Goal: Find specific page/section: Find specific page/section

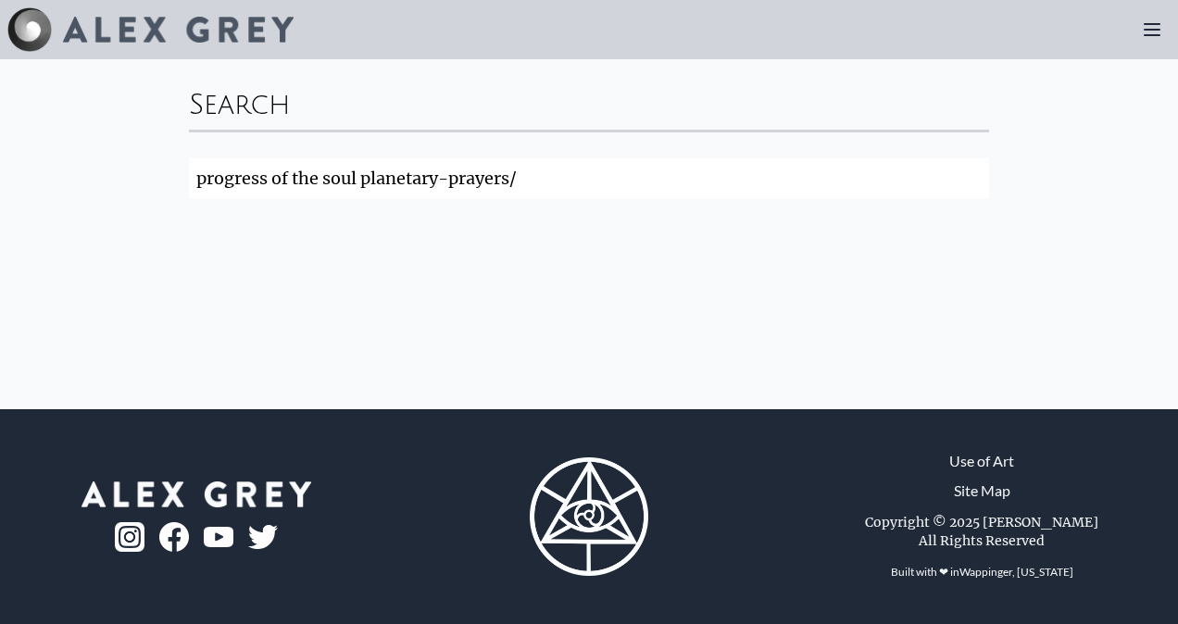
click at [970, 174] on input "progress of the soul planetary-prayers/" at bounding box center [589, 178] width 800 height 41
click at [992, 487] on link "Site Map" at bounding box center [982, 491] width 57 height 22
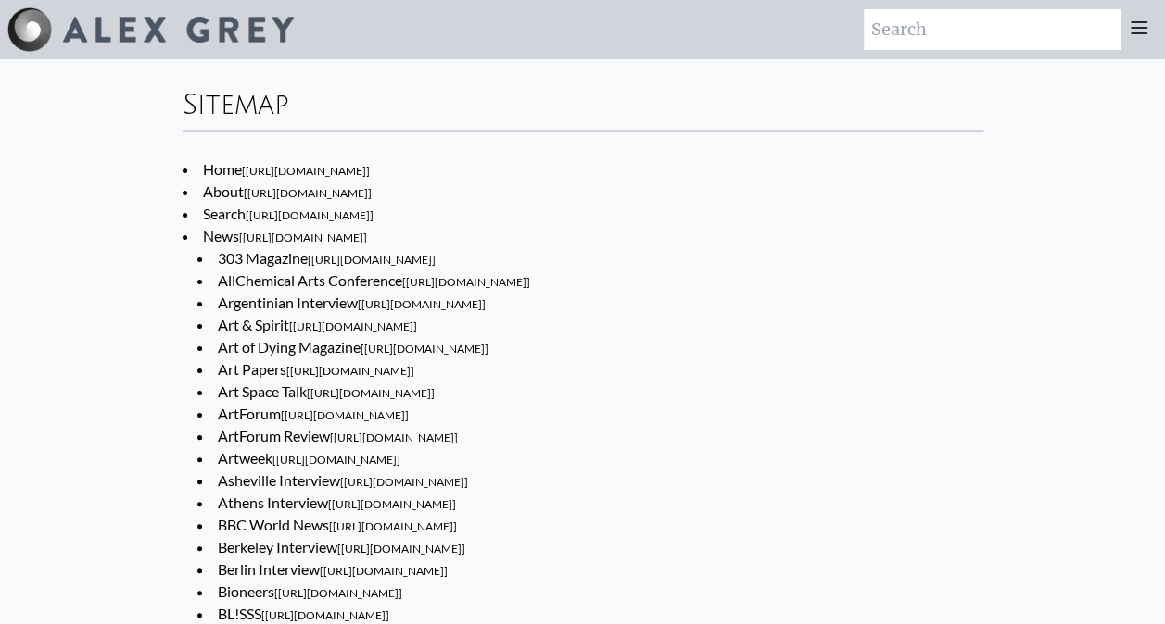
drag, startPoint x: 0, startPoint y: 0, endPoint x: 1093, endPoint y: 337, distance: 1144.0
drag, startPoint x: 1093, startPoint y: 337, endPoint x: 1051, endPoint y: 402, distance: 77.1
